Goal: Task Accomplishment & Management: Manage account settings

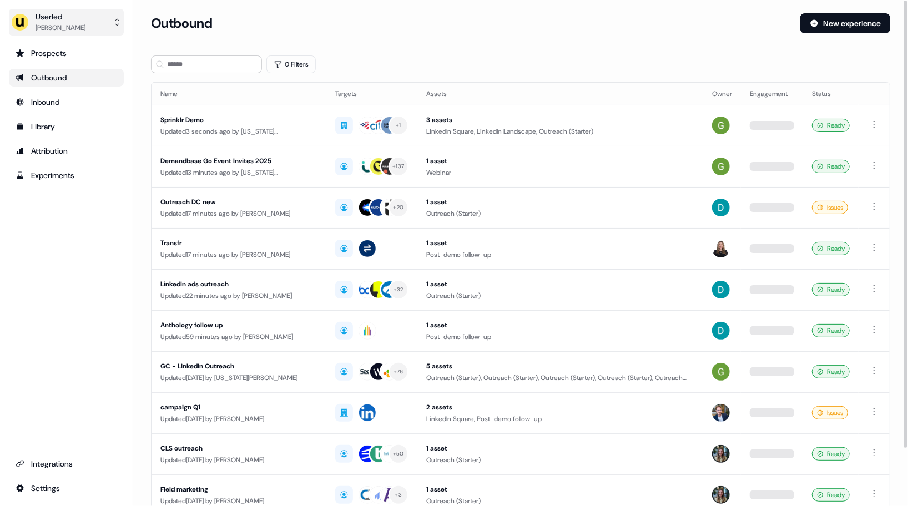
click at [67, 31] on div "[PERSON_NAME]" at bounding box center [61, 27] width 50 height 11
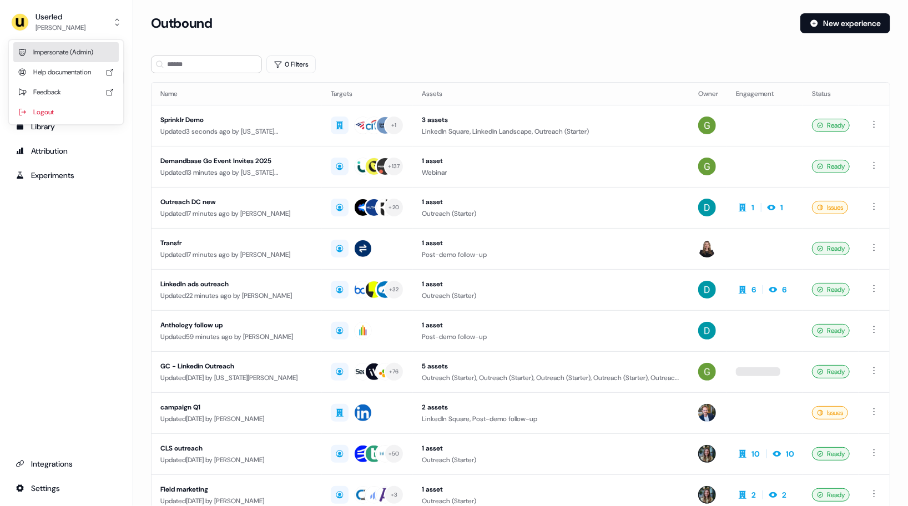
click at [69, 57] on div "Impersonate (Admin)" at bounding box center [65, 52] width 105 height 20
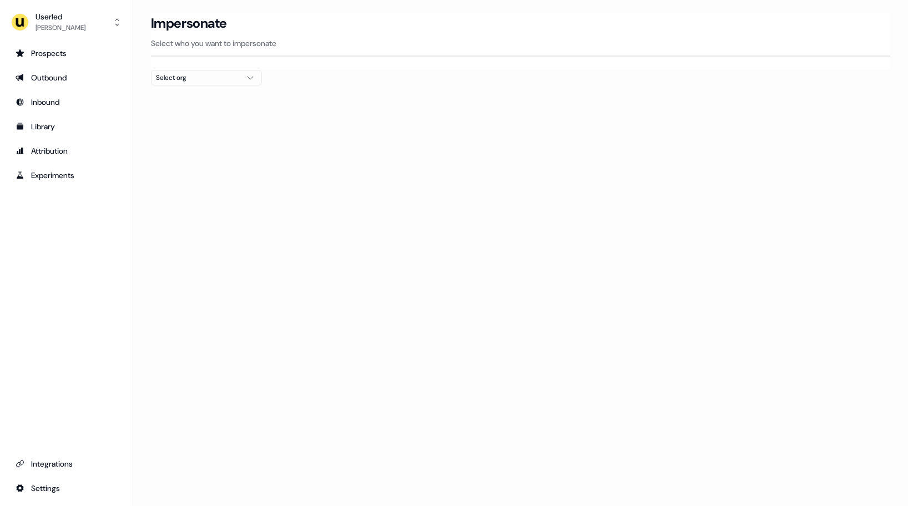
click at [192, 76] on div "Select org" at bounding box center [197, 77] width 83 height 11
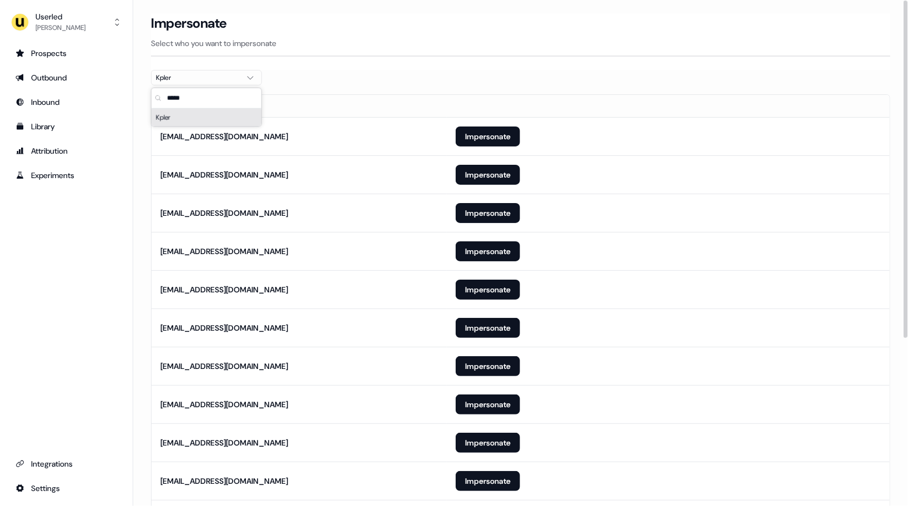
type input "*****"
click at [343, 70] on section "Loading... Impersonate Select who you want to impersonate Kpler Email [EMAIL_AD…" at bounding box center [520, 387] width 775 height 748
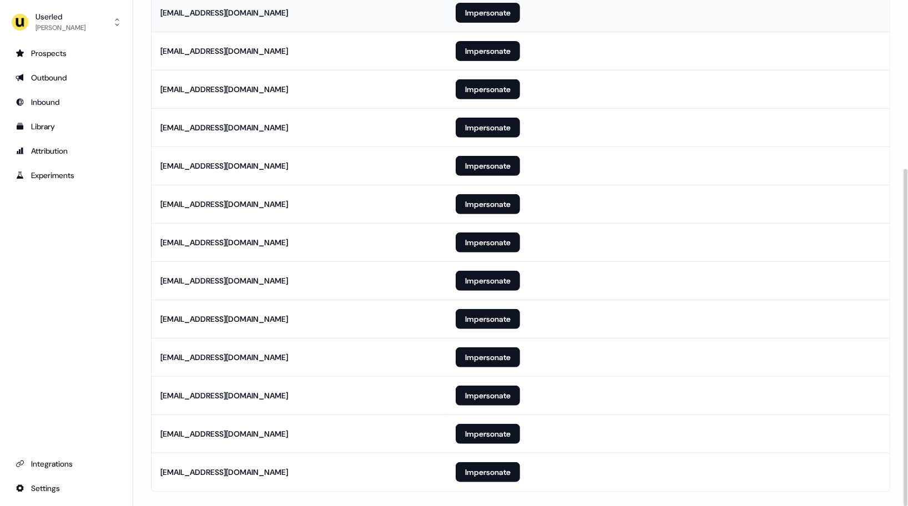
scroll to position [253, 0]
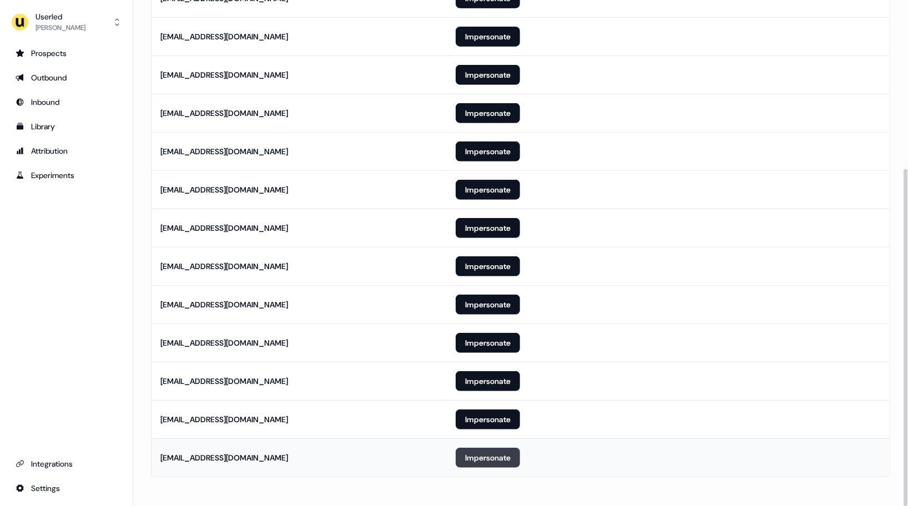
click at [473, 453] on button "Impersonate" at bounding box center [488, 458] width 64 height 20
